Goal: Ask a question: Seek information or help from site administrators or community

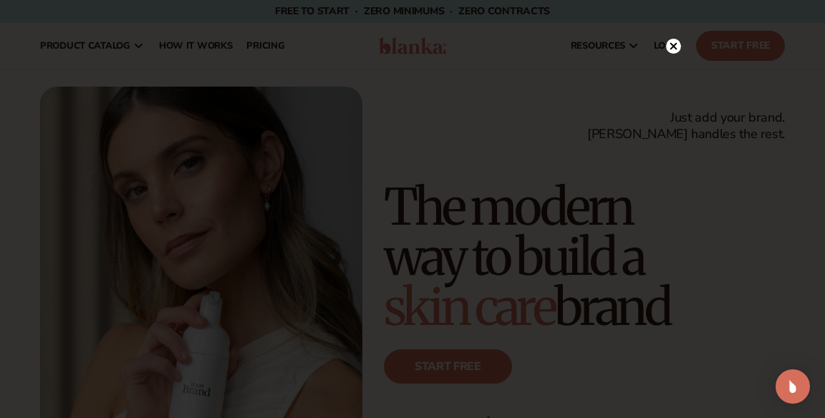
click at [680, 40] on icon at bounding box center [673, 46] width 15 height 15
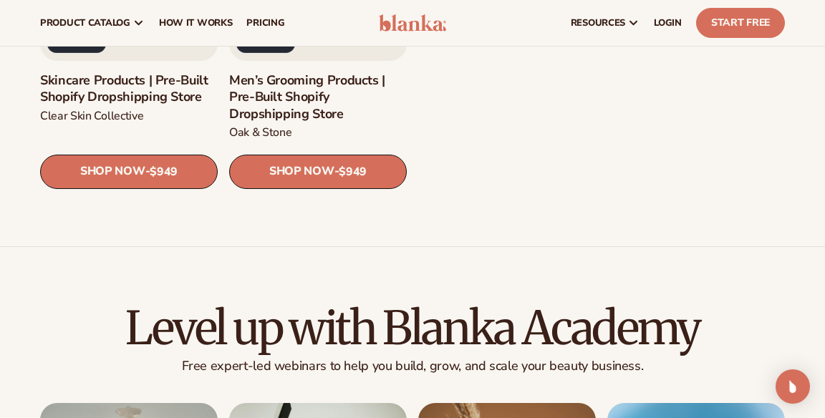
scroll to position [1875, 0]
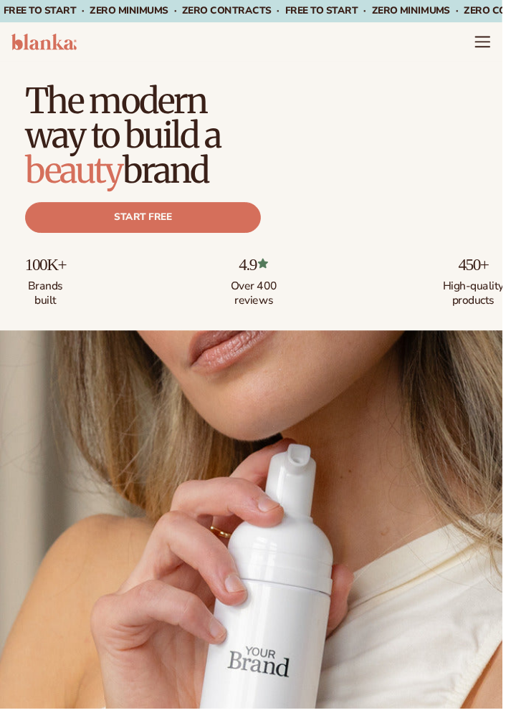
click at [503, 43] on icon "Menu" at bounding box center [495, 43] width 14 height 0
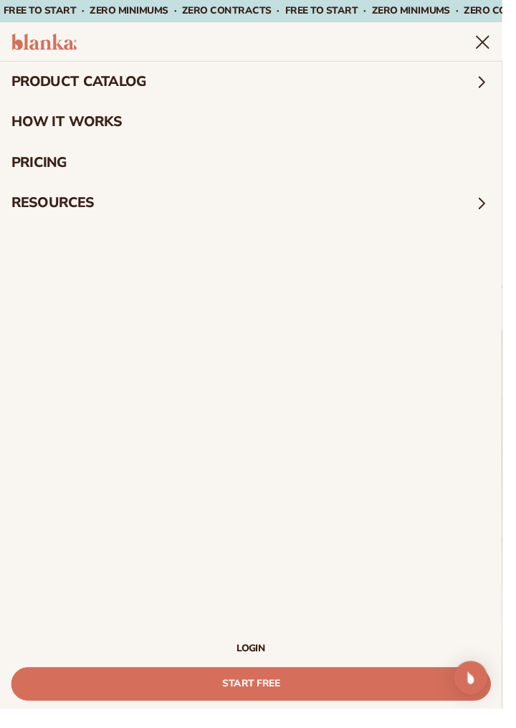
click at [128, 87] on summary "product catalog" at bounding box center [258, 84] width 516 height 42
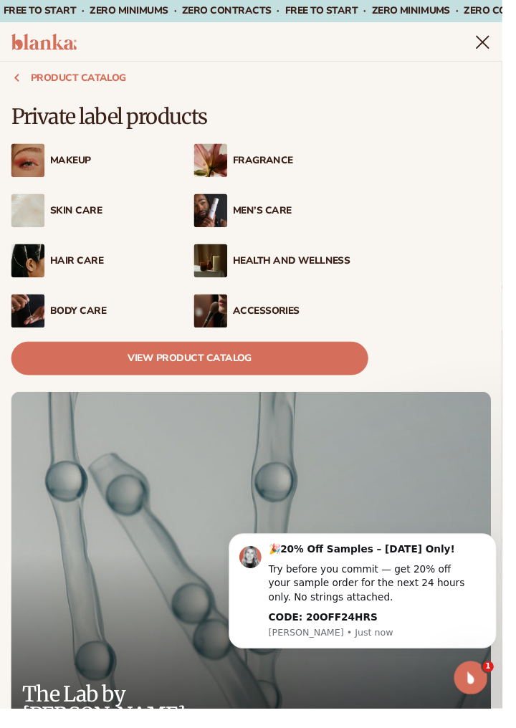
click at [105, 371] on link "View Product Catalog" at bounding box center [194, 368] width 367 height 34
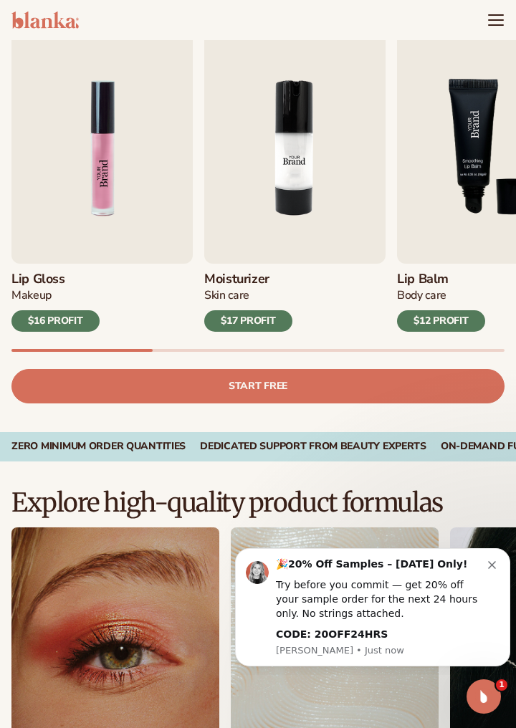
click at [494, 18] on icon "Menu" at bounding box center [495, 19] width 17 height 17
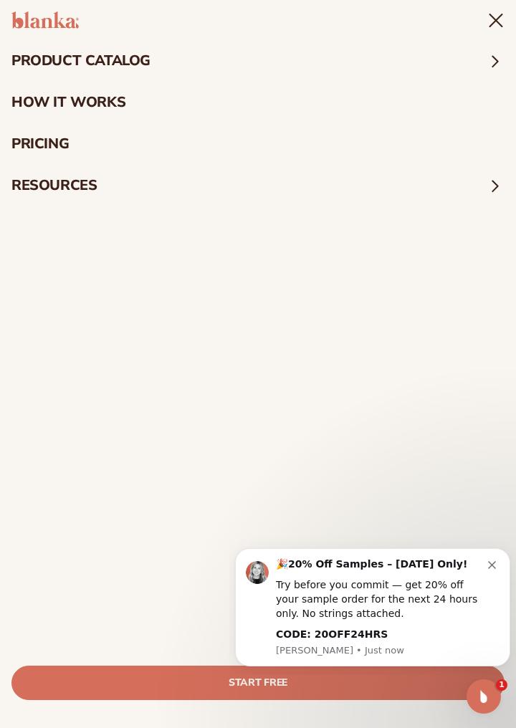
click at [494, 561] on icon "Dismiss notification" at bounding box center [492, 565] width 8 height 8
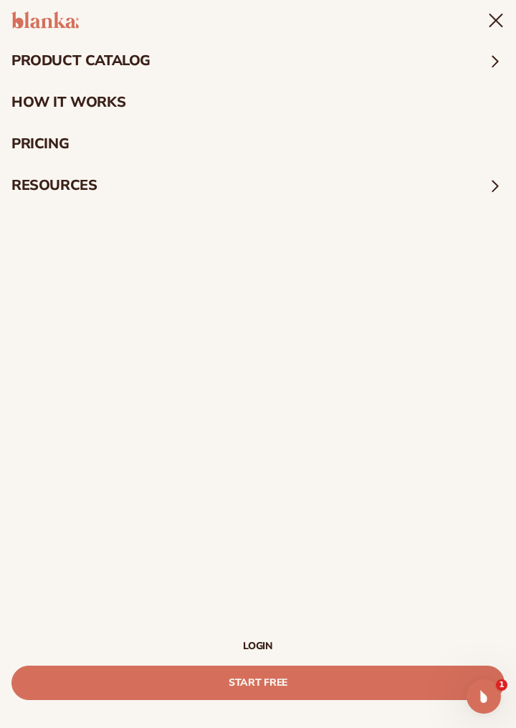
click at [46, 14] on img at bounding box center [44, 19] width 67 height 17
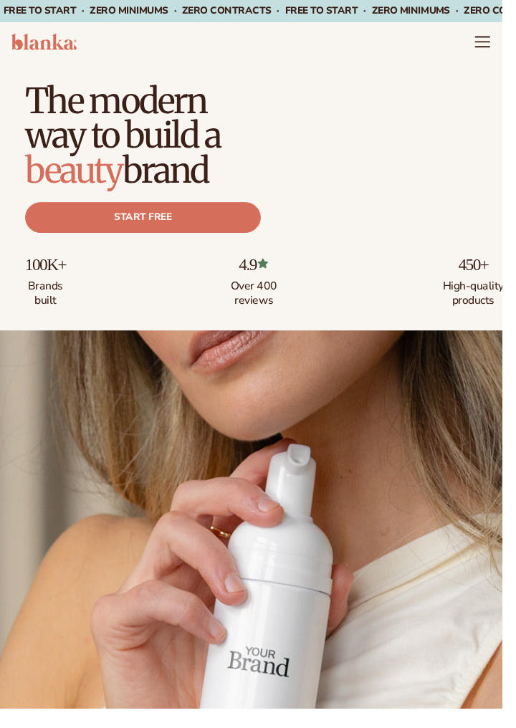
click at [493, 38] on icon "Menu" at bounding box center [495, 38] width 14 height 0
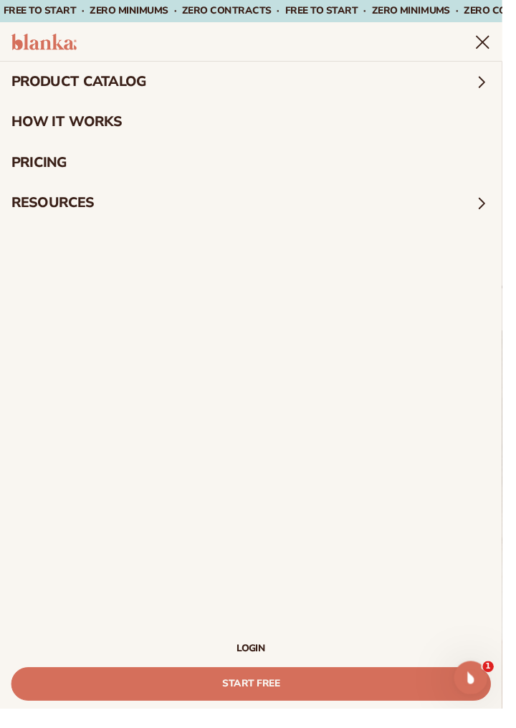
click at [491, 43] on icon "Menu" at bounding box center [495, 42] width 17 height 17
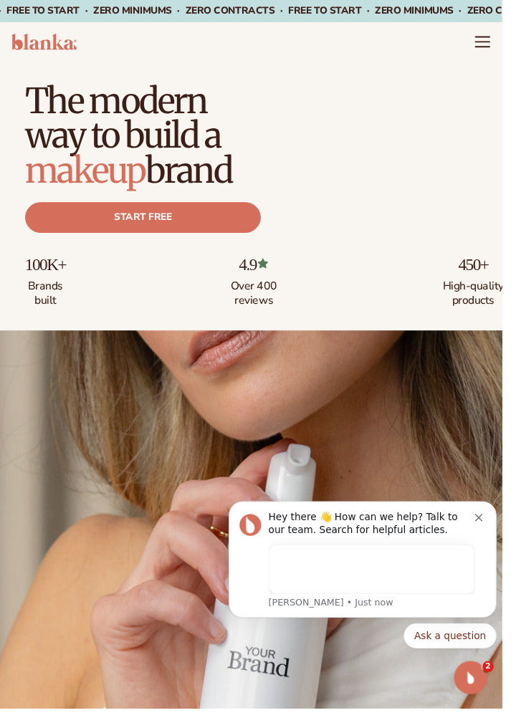
click at [499, 48] on icon "Menu" at bounding box center [495, 48] width 14 height 0
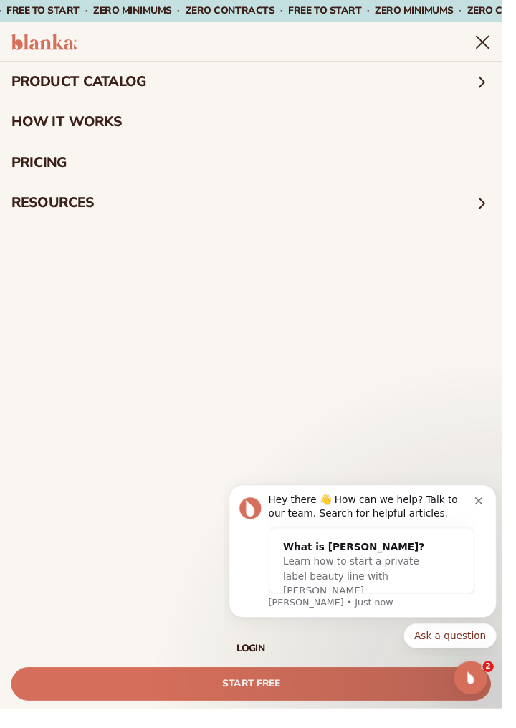
click at [491, 35] on icon "Menu" at bounding box center [495, 42] width 17 height 17
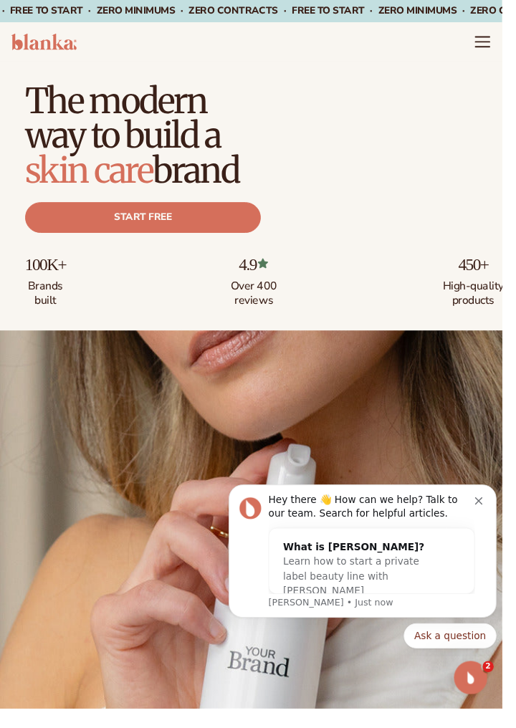
click at [502, 39] on icon "Menu" at bounding box center [495, 42] width 17 height 17
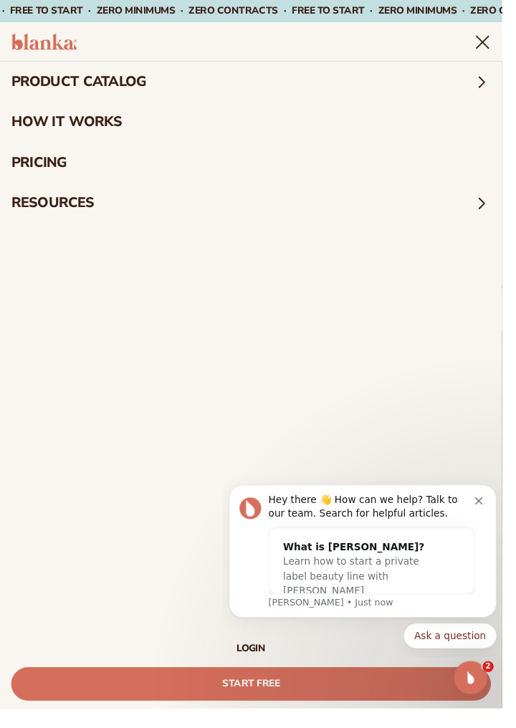
click at [239, 640] on div "Ask a question" at bounding box center [365, 640] width 275 height 26
click at [243, 630] on div "Ask a question" at bounding box center [365, 640] width 275 height 26
click at [492, 504] on div "Hey there 👋 How can we help? Talk to our team. Search for helpful articles. Wha…" at bounding box center [366, 552] width 254 height 118
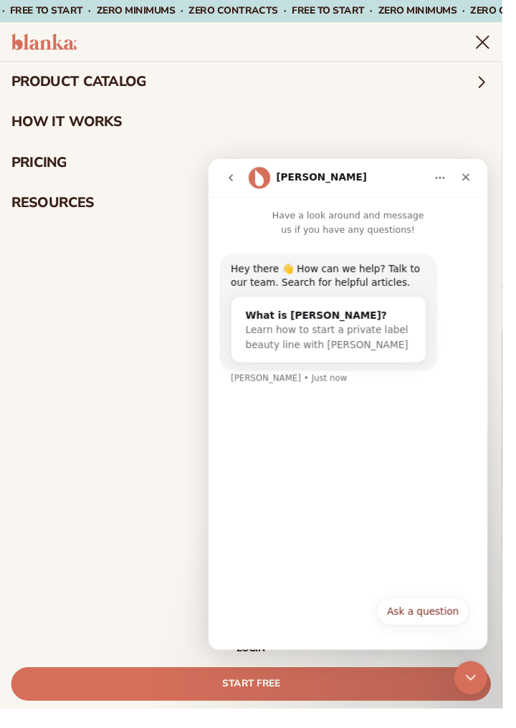
click at [473, 171] on icon "Close" at bounding box center [471, 176] width 11 height 11
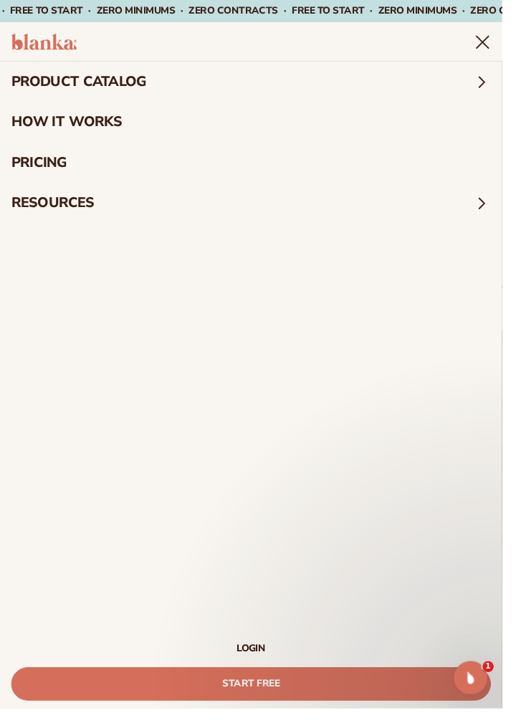
click at [261, 662] on link "LOGIN" at bounding box center [257, 666] width 493 height 10
